Goal: Information Seeking & Learning: Learn about a topic

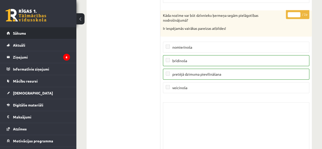
scroll to position [4563, 0]
click at [13, 32] on span "Sākums" at bounding box center [19, 33] width 13 height 5
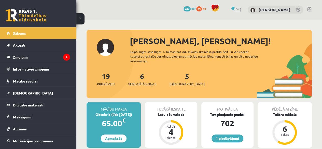
click at [309, 11] on link at bounding box center [309, 9] width 4 height 4
click at [228, 141] on link "1 piedāvājumi" at bounding box center [228, 138] width 32 height 8
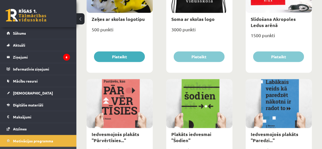
scroll to position [568, 0]
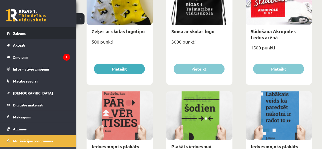
click at [20, 32] on span "Sākums" at bounding box center [19, 33] width 13 height 5
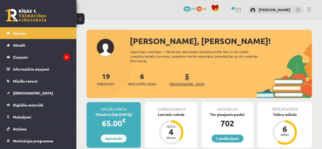
click at [182, 83] on span "[DEMOGRAPHIC_DATA]" at bounding box center [187, 83] width 35 height 5
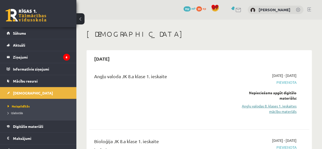
click at [276, 108] on link "Angļu valodas 8. klases 1. ieskaites mācību materiāls" at bounding box center [265, 108] width 62 height 11
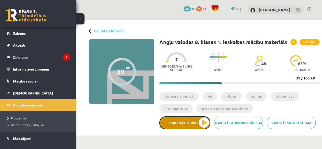
click at [206, 124] on button "Turpināt iesākto" at bounding box center [184, 122] width 51 height 13
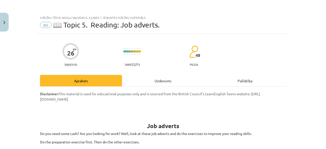
scroll to position [130, 0]
